Goal: Task Accomplishment & Management: Manage account settings

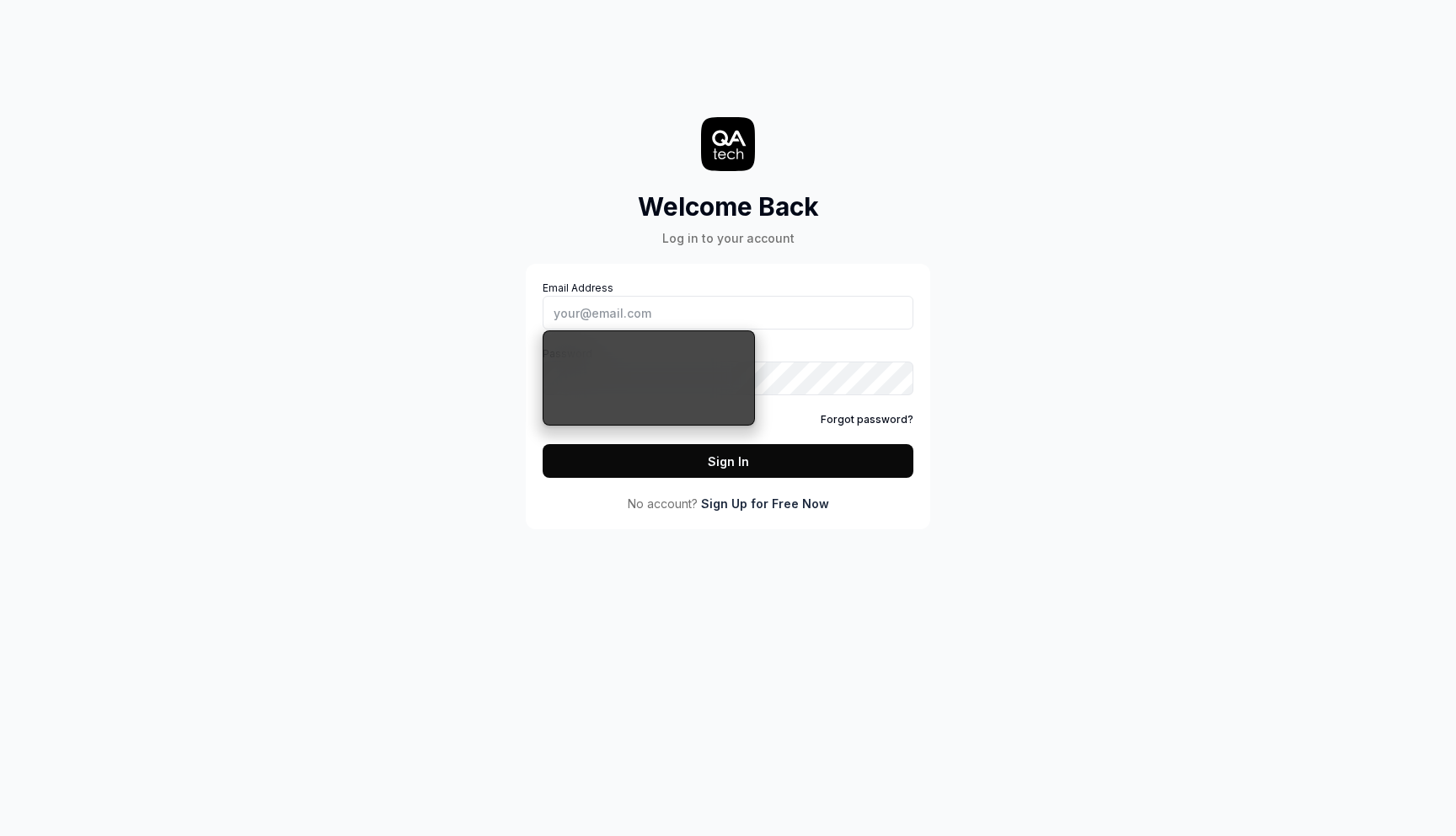
click at [678, 312] on input "Email Address" at bounding box center [728, 312] width 371 height 34
type input "[PERSON_NAME][EMAIL_ADDRESS][DOMAIN_NAME]"
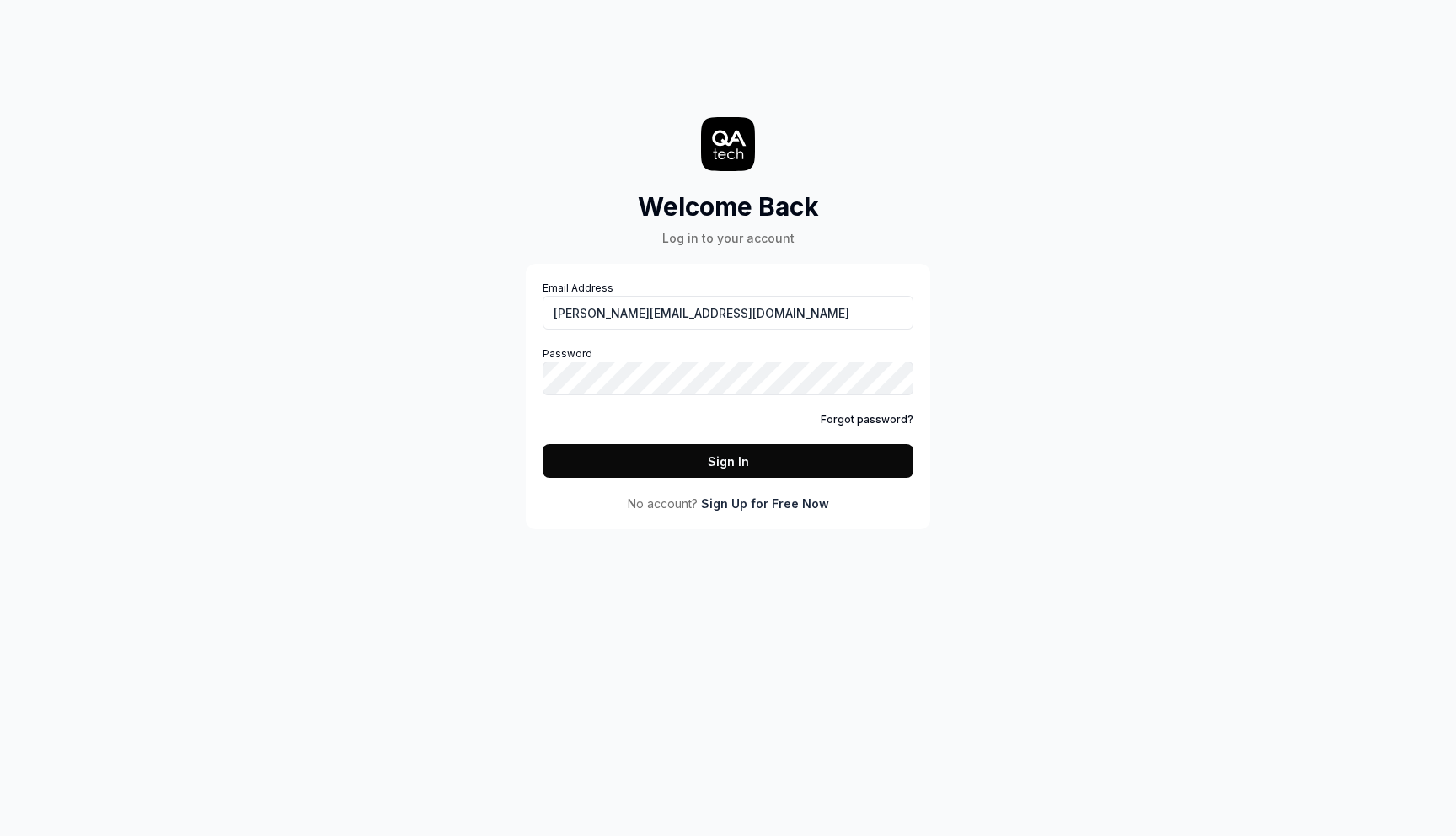
click at [355, 466] on div "Welcome Back Log in to your account Email Address [PERSON_NAME][EMAIL_ADDRESS][…" at bounding box center [728, 418] width 1456 height 836
click at [715, 459] on button "Sign In" at bounding box center [728, 461] width 371 height 34
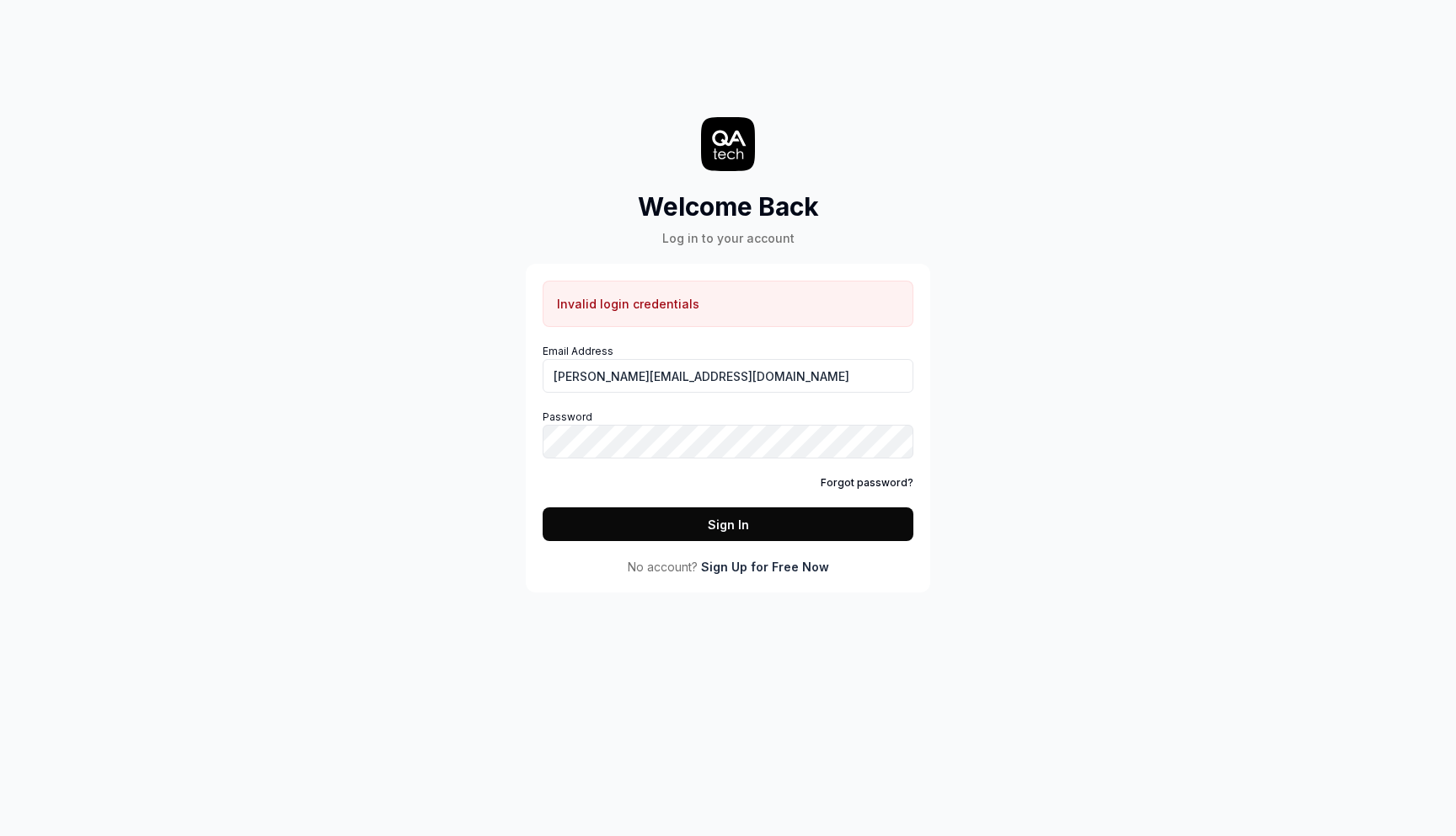
click at [851, 481] on link "Forgot password?" at bounding box center [867, 483] width 92 height 16
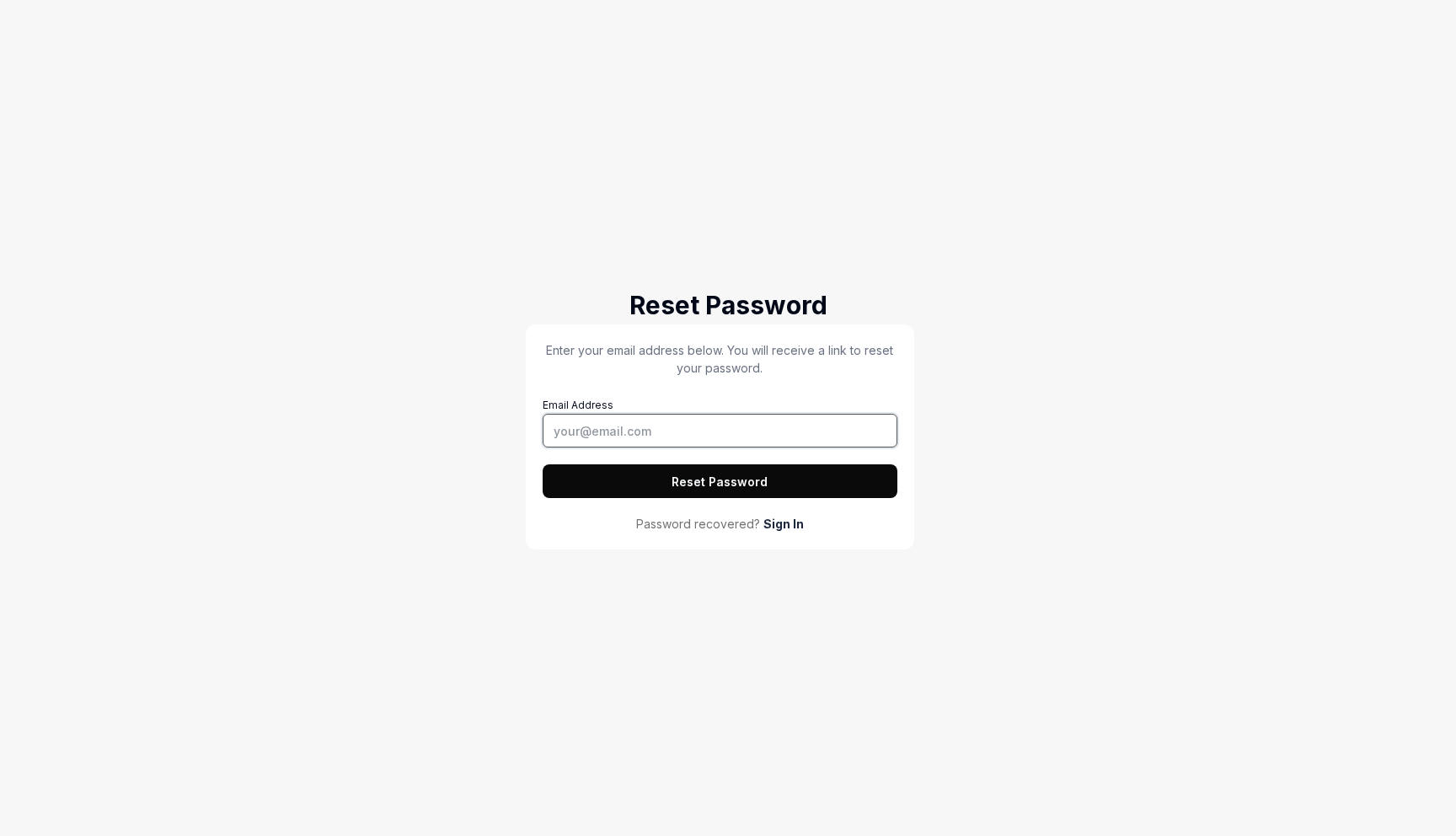
click at [752, 438] on input "Email Address" at bounding box center [719, 431] width 355 height 34
type input "[PERSON_NAME][EMAIL_ADDRESS][DOMAIN_NAME]"
click at [519, 482] on div "Reset Password Enter your email address below. You will receive a link to reset…" at bounding box center [728, 418] width 1456 height 836
click at [668, 488] on button "Reset Password" at bounding box center [719, 481] width 355 height 34
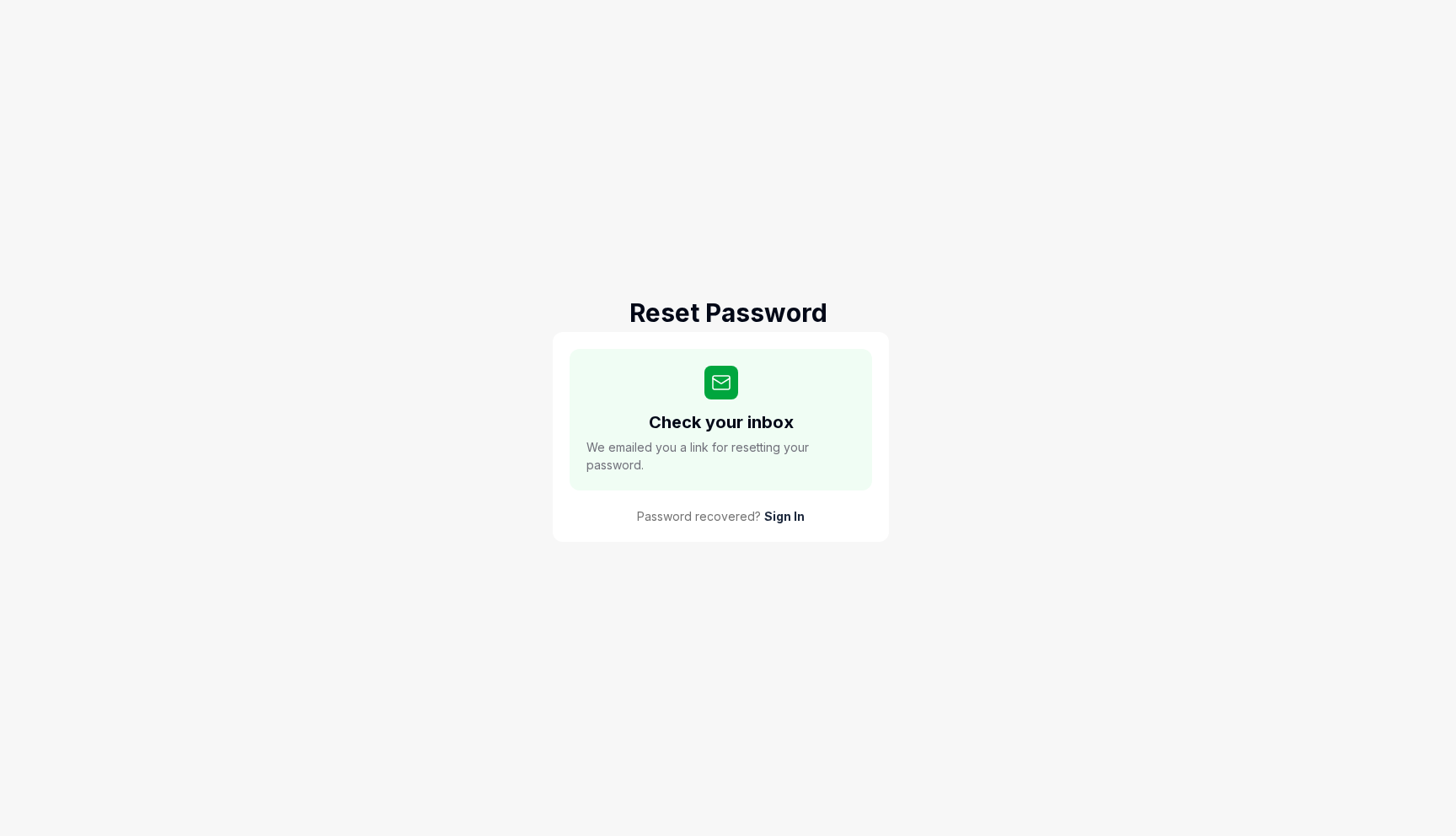
click at [231, 20] on div "Reset Password Check your inbox We emailed you a link for resetting your passwo…" at bounding box center [728, 418] width 1456 height 836
